Goal: Check status: Check status

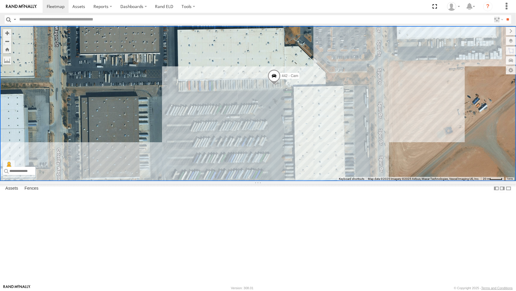
click at [251, 167] on div "442 - Cam" at bounding box center [258, 103] width 516 height 155
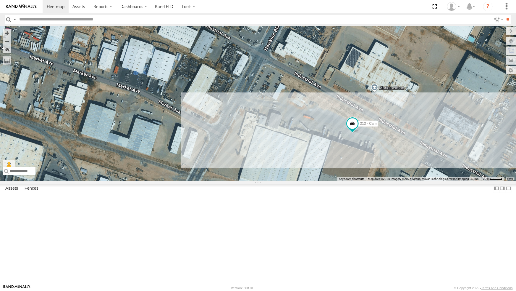
click at [220, 181] on div "212 - Cam" at bounding box center [258, 103] width 516 height 155
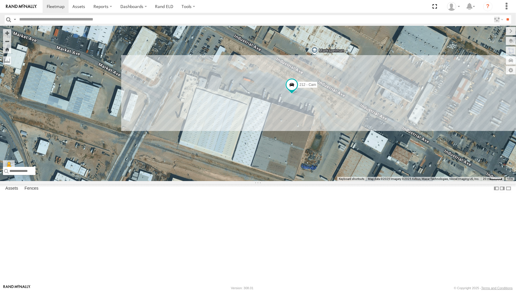
click at [305, 176] on div "212 - Cam" at bounding box center [258, 103] width 516 height 155
click at [289, 90] on span at bounding box center [291, 84] width 11 height 11
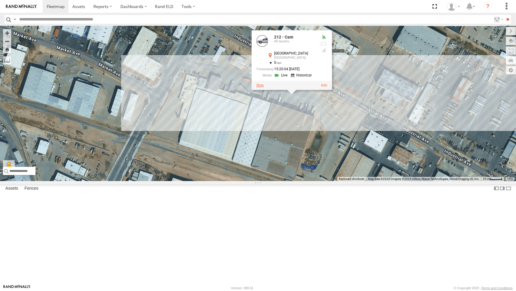
click at [261, 87] on label at bounding box center [259, 85] width 7 height 4
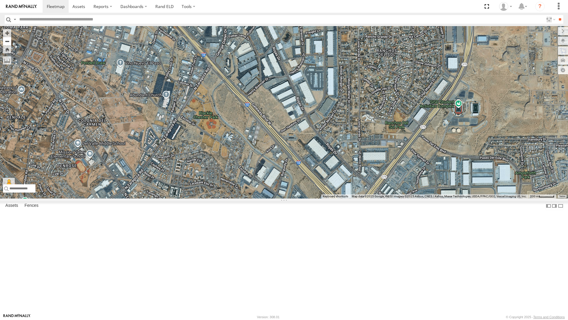
click at [4, 37] on button "Zoom out" at bounding box center [7, 41] width 8 height 8
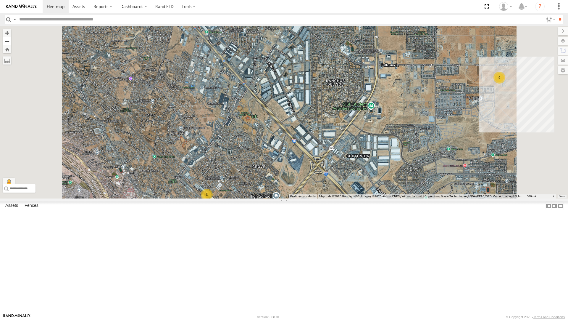
click at [4, 37] on button "Zoom out" at bounding box center [7, 41] width 8 height 8
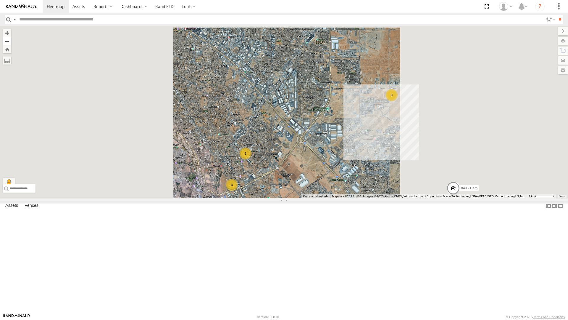
click at [7, 37] on button "Zoom out" at bounding box center [7, 41] width 8 height 8
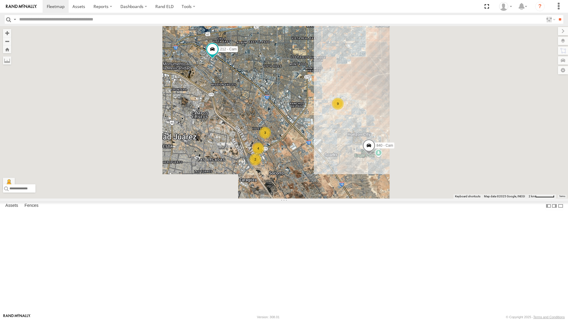
click at [272, 142] on div "840 - Cam 212 - Cam 4 9 442 - Cam 4054 - Cam 2 3 444 - Cam" at bounding box center [284, 112] width 568 height 172
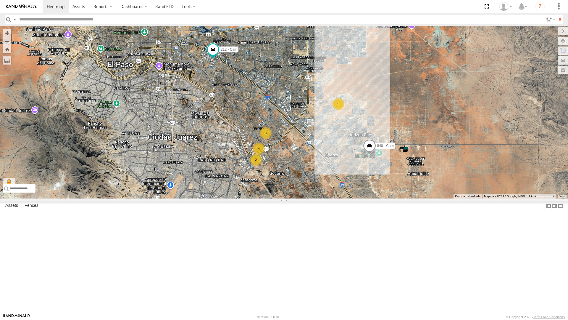
click at [349, 148] on div "840 - Cam 212 - Cam 4 9 442 - Cam 4054 - Cam 2 3 444 - Cam" at bounding box center [284, 112] width 568 height 172
click at [212, 127] on div "840 - Cam 212 - Cam 4 9 442 - Cam 4054 - Cam 2 3 444 - Cam" at bounding box center [284, 112] width 568 height 172
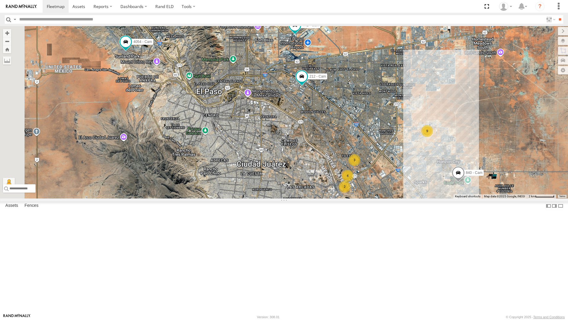
drag, startPoint x: 224, startPoint y: 140, endPoint x: 303, endPoint y: 155, distance: 80.1
click at [303, 155] on div "840 - Cam 212 - Cam 4 9 442 - Cam 4054 - Cam 2 3 444 - Cam" at bounding box center [284, 112] width 568 height 172
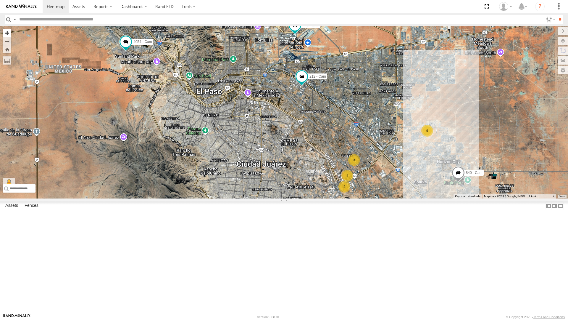
click at [9, 29] on button "Zoom in" at bounding box center [7, 33] width 8 height 8
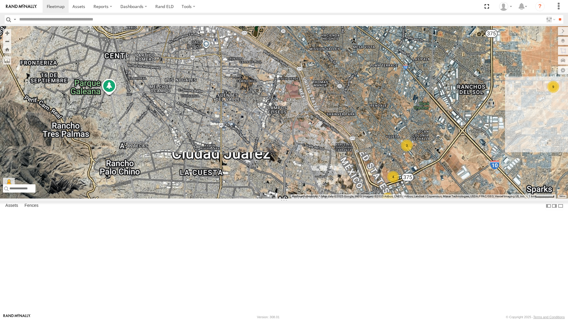
drag, startPoint x: 340, startPoint y: 202, endPoint x: 323, endPoint y: 135, distance: 68.7
click at [323, 135] on div "840 - Cam 212 - Cam 442 - Cam 4054 - Cam 444 - Cam 4 9 2 3" at bounding box center [284, 112] width 568 height 172
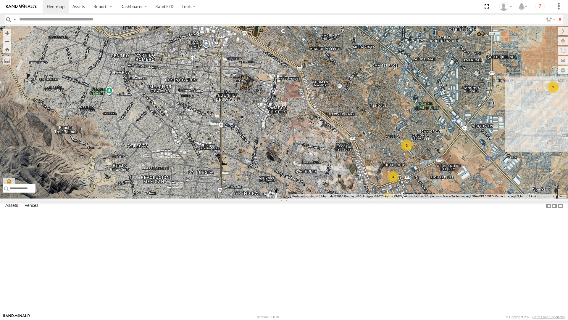
click at [393, 183] on div "4" at bounding box center [393, 177] width 12 height 12
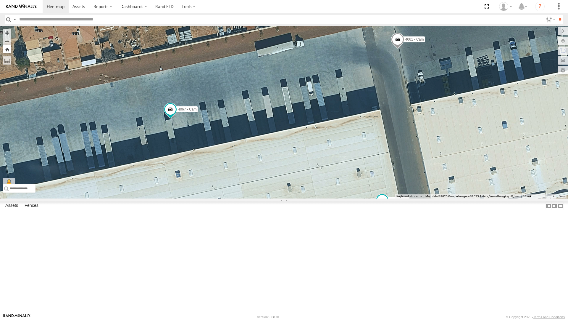
click at [8, 45] on button "Zoom Home" at bounding box center [7, 49] width 8 height 8
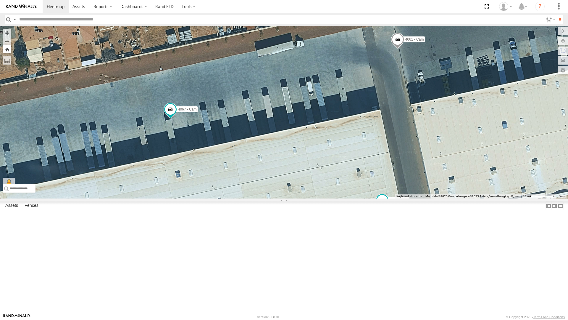
click at [8, 45] on button "Zoom Home" at bounding box center [7, 49] width 8 height 8
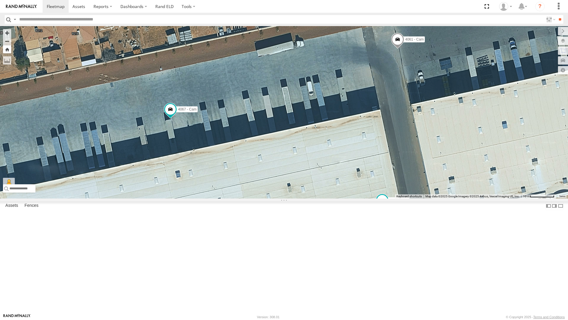
click at [8, 45] on button "Zoom Home" at bounding box center [7, 49] width 8 height 8
click at [7, 37] on button "Zoom out" at bounding box center [7, 41] width 8 height 8
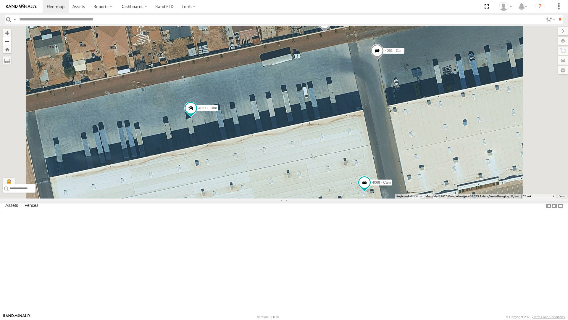
click at [7, 37] on button "Zoom out" at bounding box center [7, 41] width 8 height 8
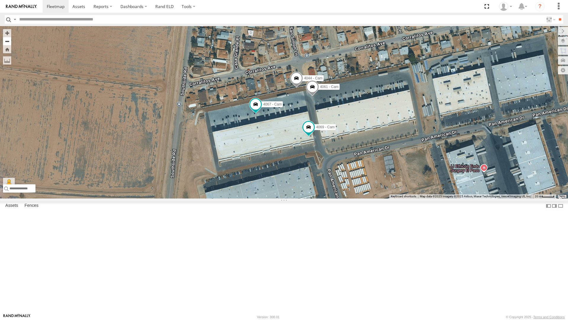
click at [6, 37] on button "Zoom out" at bounding box center [7, 41] width 8 height 8
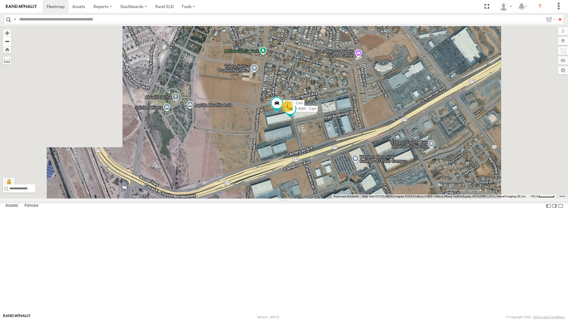
click at [6, 37] on button "Zoom out" at bounding box center [7, 41] width 8 height 8
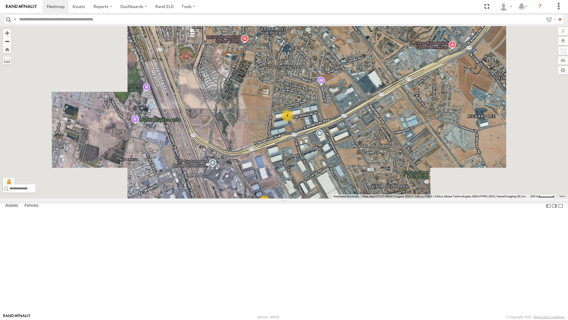
click at [6, 37] on button "Zoom out" at bounding box center [7, 41] width 8 height 8
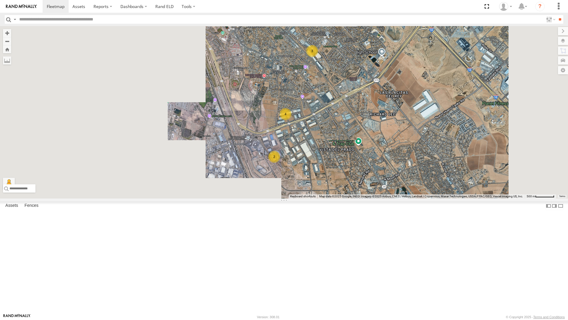
click at [337, 180] on div "4 2 3" at bounding box center [284, 112] width 568 height 172
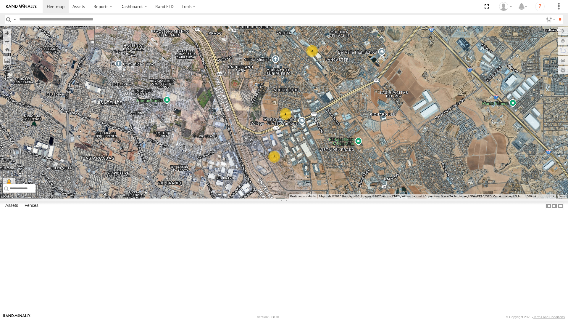
click at [431, 136] on div "4 2 3" at bounding box center [284, 112] width 568 height 172
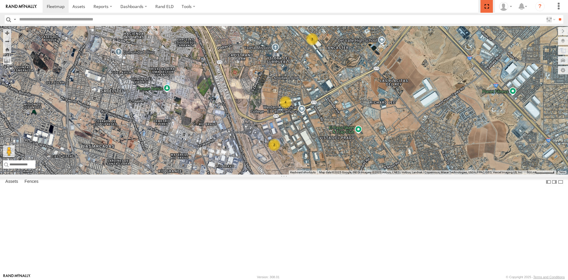
click at [489, 8] on span at bounding box center [487, 6] width 12 height 13
click at [0, 0] on label at bounding box center [0, 0] width 0 height 0
click at [489, 4] on span at bounding box center [487, 6] width 12 height 13
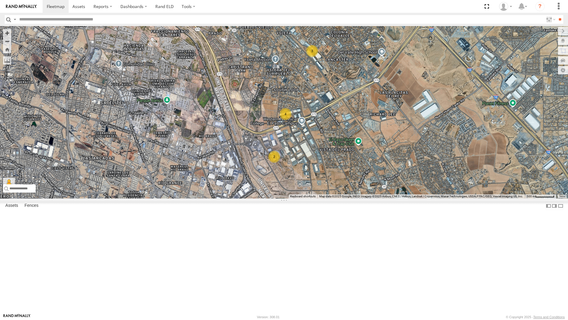
click at [0, 0] on div "442 - Cam" at bounding box center [0, 0] width 0 height 0
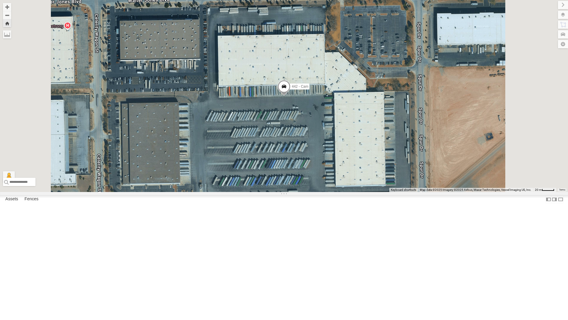
click at [291, 96] on span at bounding box center [284, 88] width 13 height 16
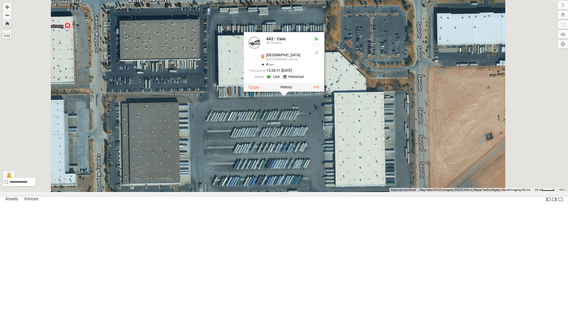
click at [259, 89] on label at bounding box center [254, 87] width 11 height 4
